Goal: Task Accomplishment & Management: Complete application form

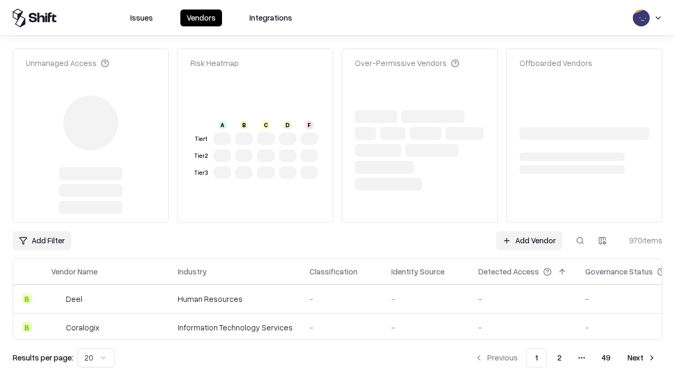
click at [529, 231] on link "Add Vendor" at bounding box center [529, 240] width 66 height 19
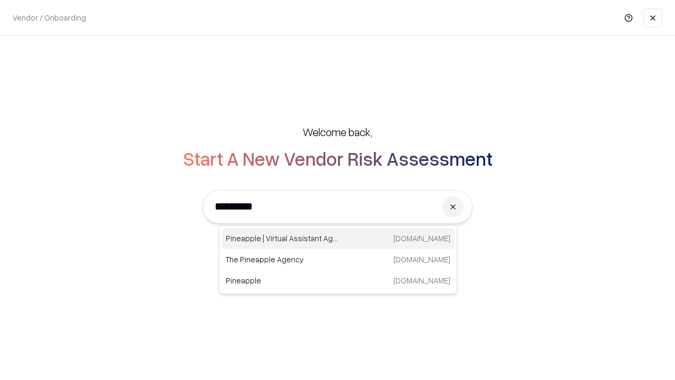
click at [338, 238] on div "Pineapple | Virtual Assistant Agency [DOMAIN_NAME]" at bounding box center [338, 238] width 233 height 21
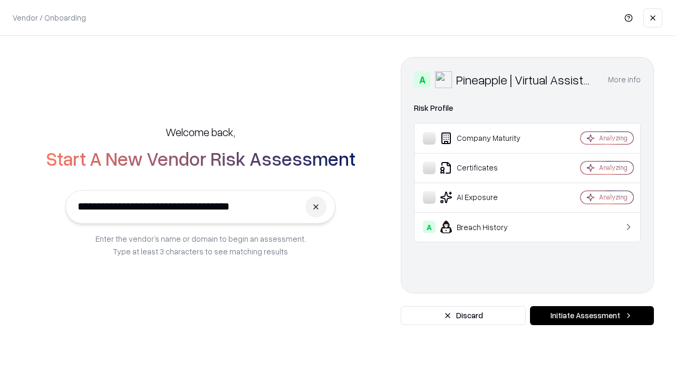
type input "**********"
click at [592, 315] on button "Initiate Assessment" at bounding box center [592, 315] width 124 height 19
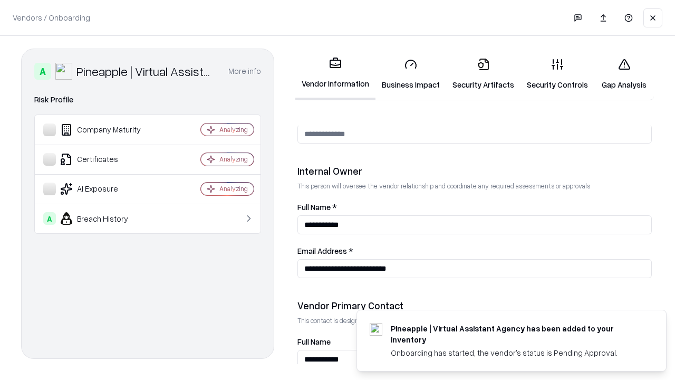
scroll to position [546, 0]
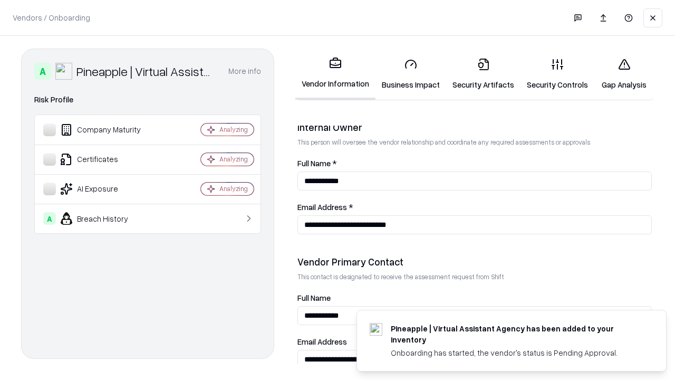
click at [411, 74] on link "Business Impact" at bounding box center [411, 74] width 71 height 49
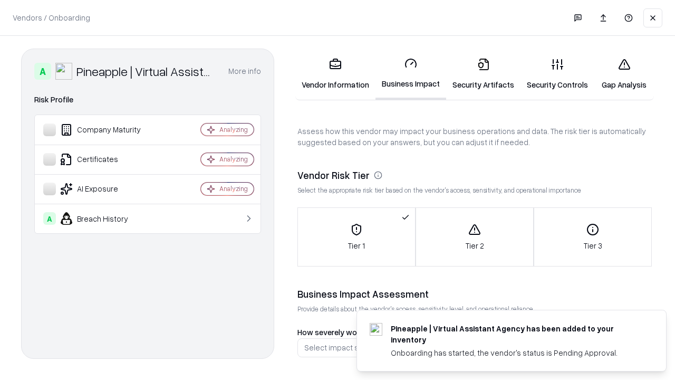
click at [483, 74] on link "Security Artifacts" at bounding box center [483, 74] width 74 height 49
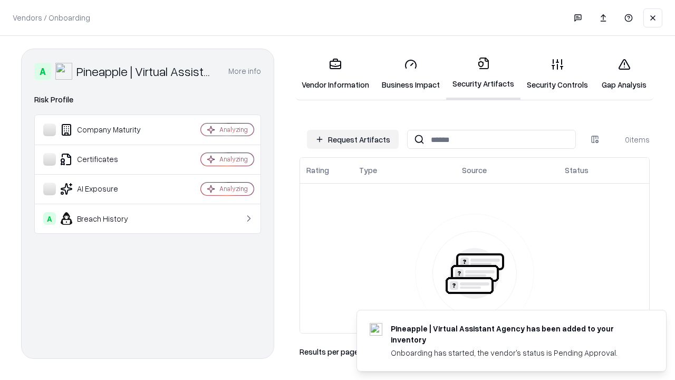
click at [353, 139] on button "Request Artifacts" at bounding box center [353, 139] width 92 height 19
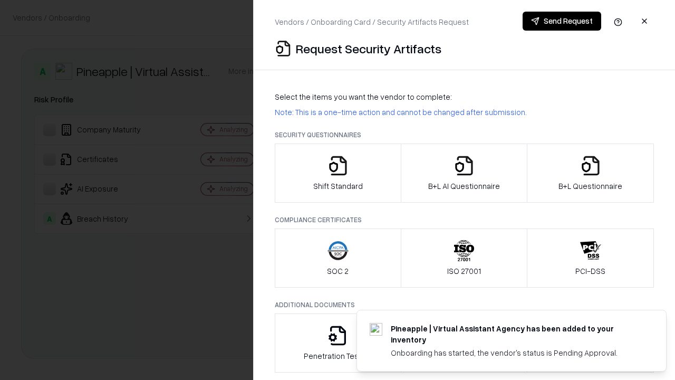
click at [338, 173] on icon "button" at bounding box center [338, 165] width 21 height 21
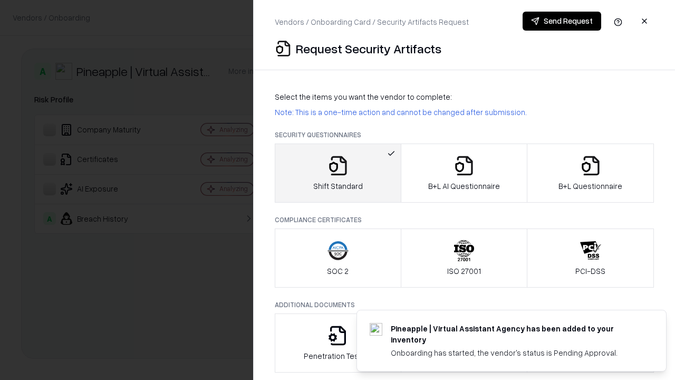
click at [562, 21] on button "Send Request" at bounding box center [562, 21] width 79 height 19
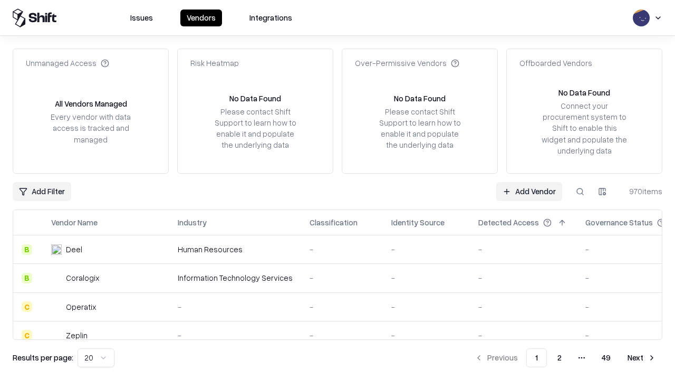
click at [580, 191] on button at bounding box center [580, 191] width 19 height 19
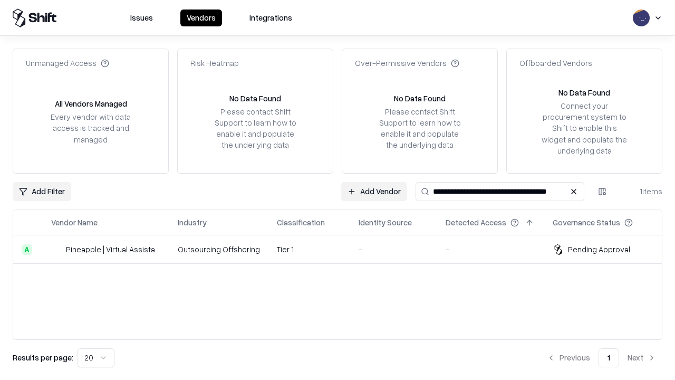
type input "**********"
click at [344, 249] on td "Tier 1" at bounding box center [309, 249] width 82 height 28
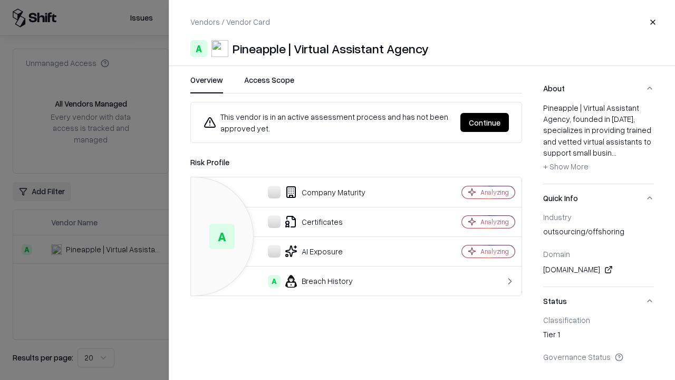
click at [485, 122] on button "Continue" at bounding box center [484, 122] width 49 height 19
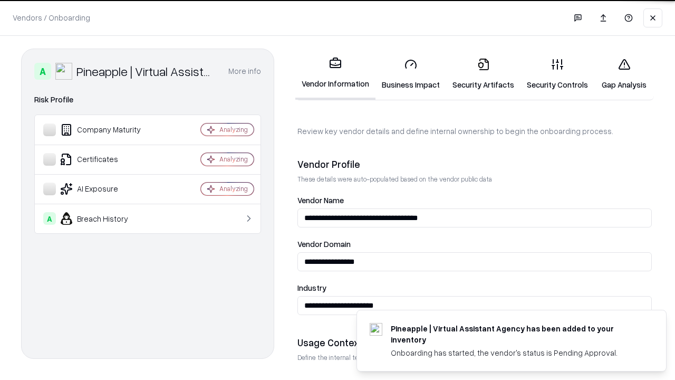
click at [483, 74] on link "Security Artifacts" at bounding box center [483, 74] width 74 height 49
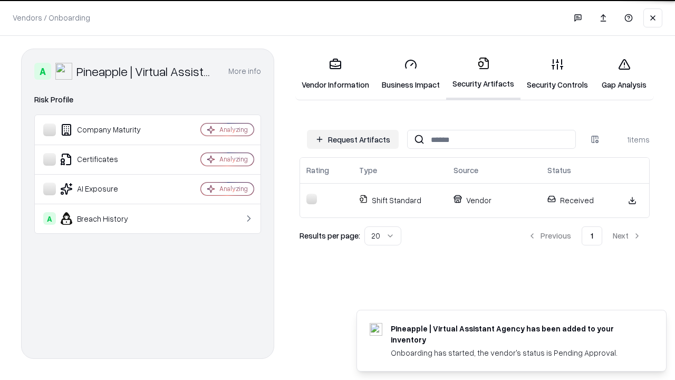
click at [557, 74] on link "Security Controls" at bounding box center [558, 74] width 74 height 49
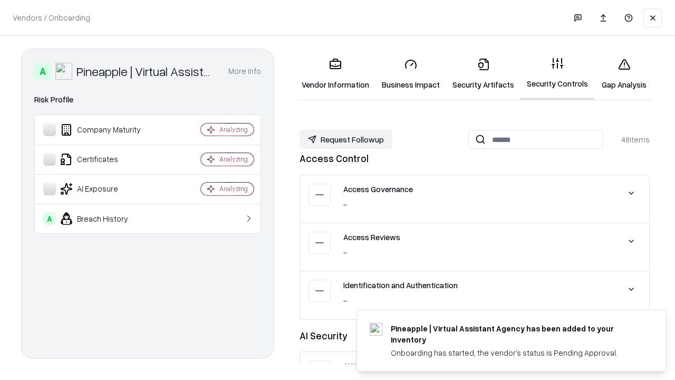
click at [346, 139] on button "Request Followup" at bounding box center [346, 139] width 93 height 19
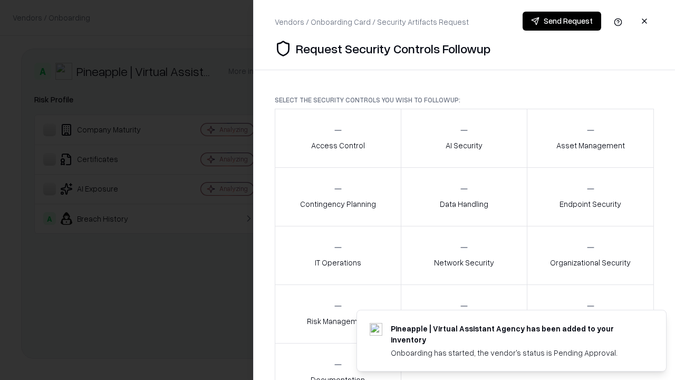
click at [338, 138] on div "Access Control" at bounding box center [338, 138] width 54 height 26
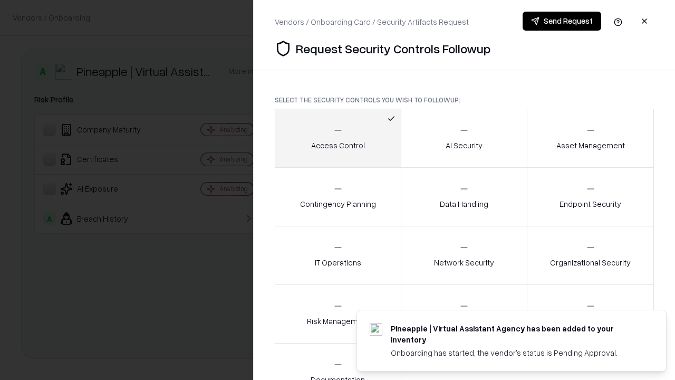
click at [562, 21] on button "Send Request" at bounding box center [562, 21] width 79 height 19
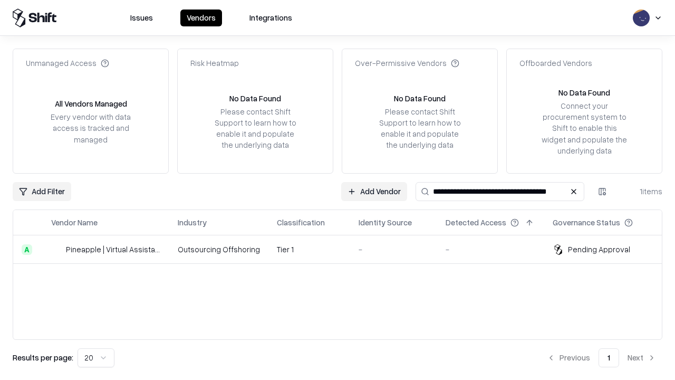
type input "**********"
click at [344, 249] on td "Tier 1" at bounding box center [309, 249] width 82 height 28
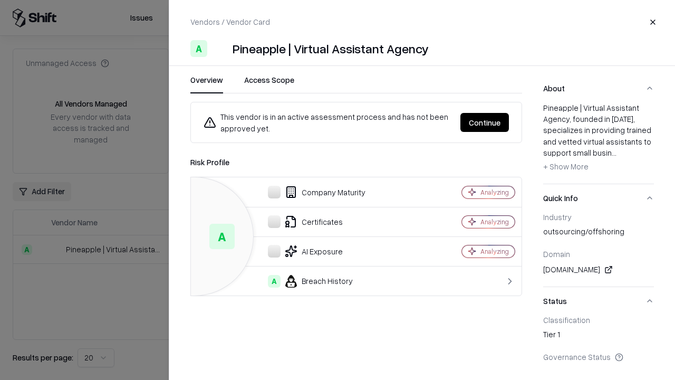
click at [485, 122] on button "Continue" at bounding box center [484, 122] width 49 height 19
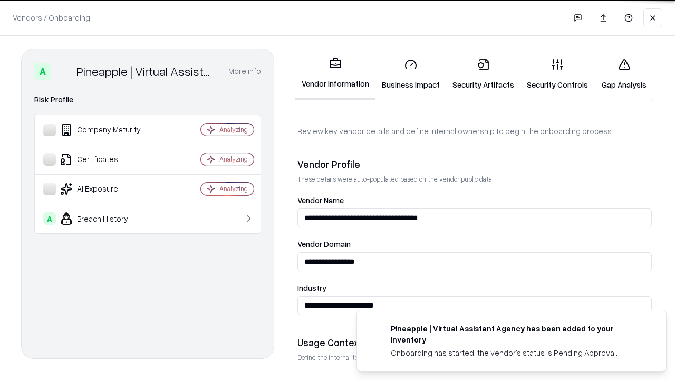
click at [624, 74] on link "Gap Analysis" at bounding box center [624, 74] width 60 height 49
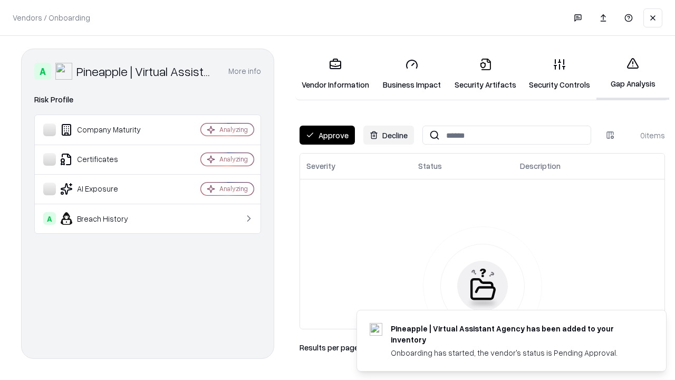
click at [327, 135] on button "Approve" at bounding box center [327, 135] width 55 height 19
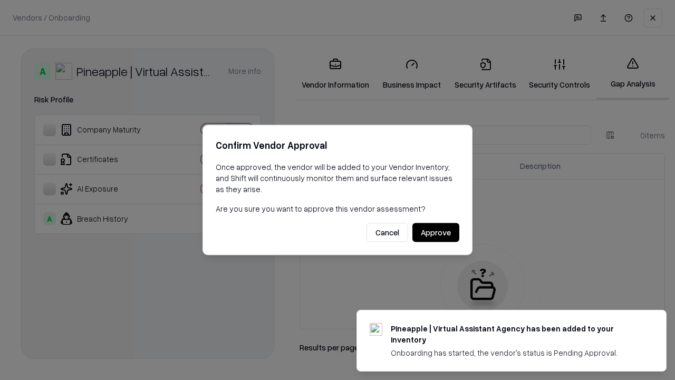
click at [435, 232] on button "Approve" at bounding box center [435, 232] width 47 height 19
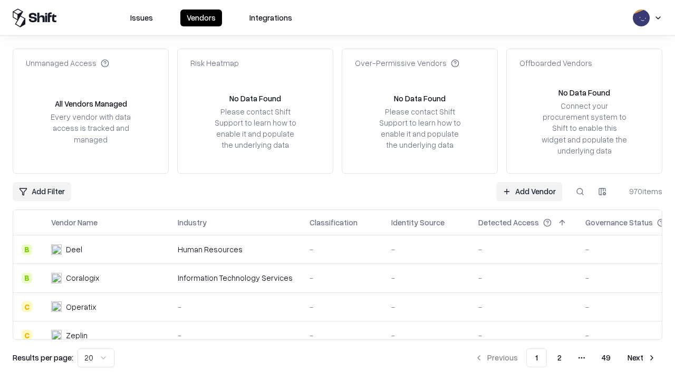
type input "**********"
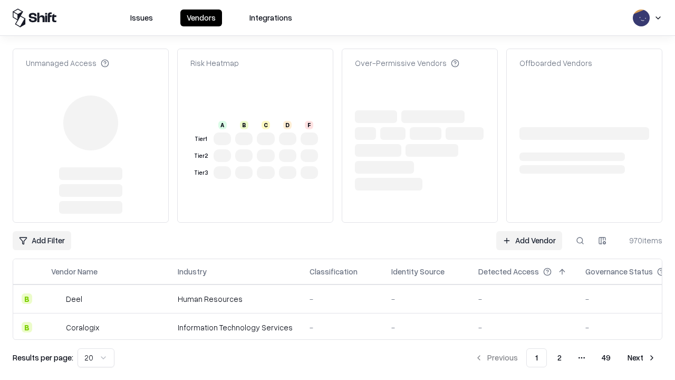
click at [529, 241] on link "Add Vendor" at bounding box center [529, 240] width 66 height 19
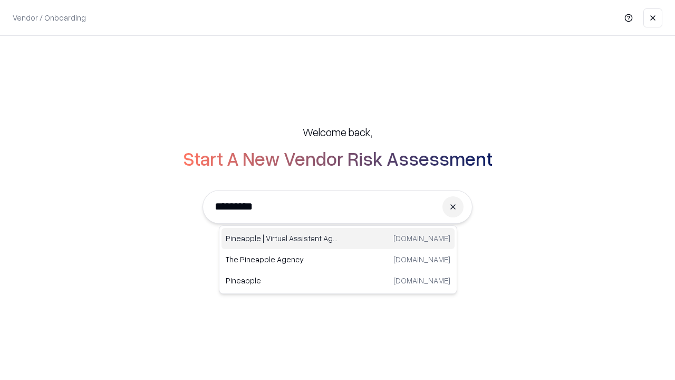
click at [338, 238] on div "Pineapple | Virtual Assistant Agency [DOMAIN_NAME]" at bounding box center [338, 238] width 233 height 21
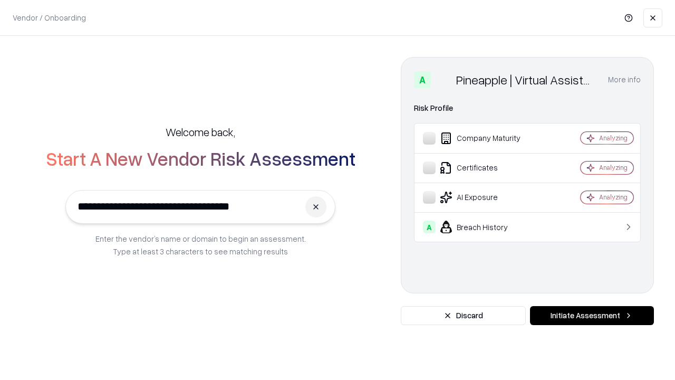
type input "**********"
click at [592, 315] on button "Initiate Assessment" at bounding box center [592, 315] width 124 height 19
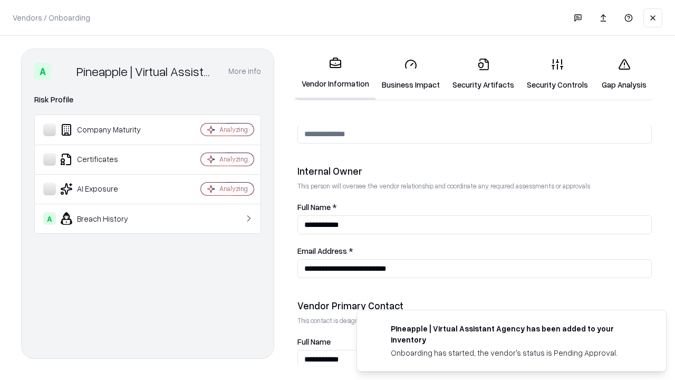
scroll to position [546, 0]
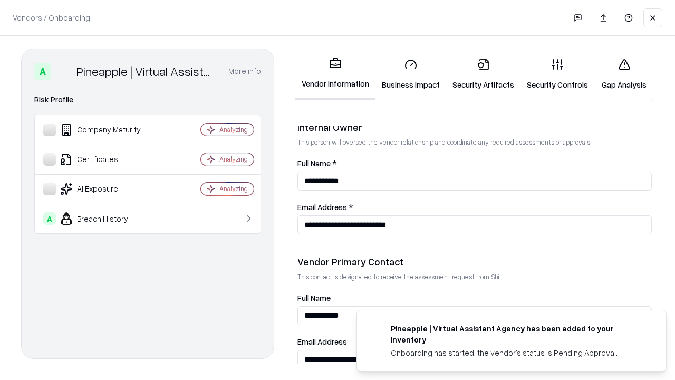
click at [624, 74] on link "Gap Analysis" at bounding box center [624, 74] width 60 height 49
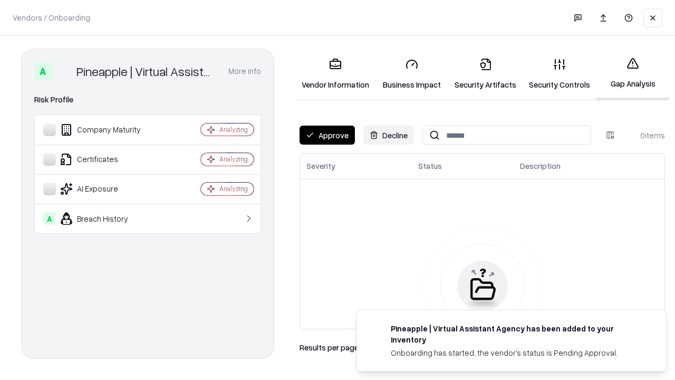
click at [327, 135] on button "Approve" at bounding box center [327, 135] width 55 height 19
